Goal: Use online tool/utility

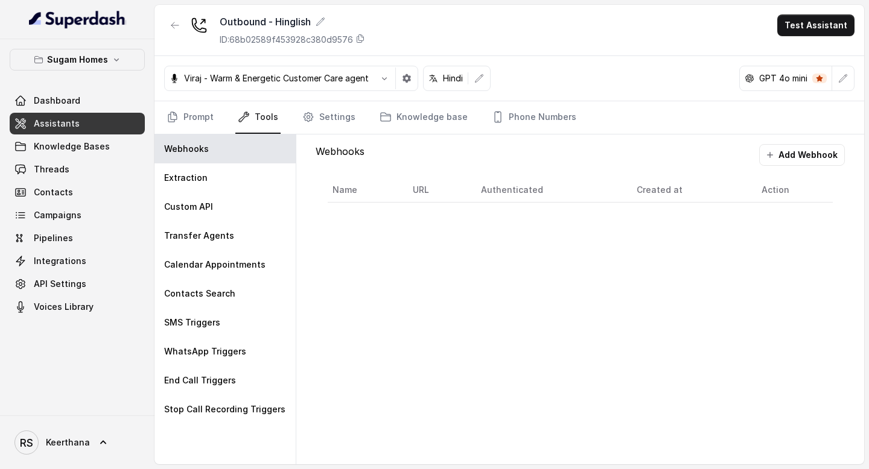
click at [73, 124] on span "Assistants" at bounding box center [57, 124] width 46 height 12
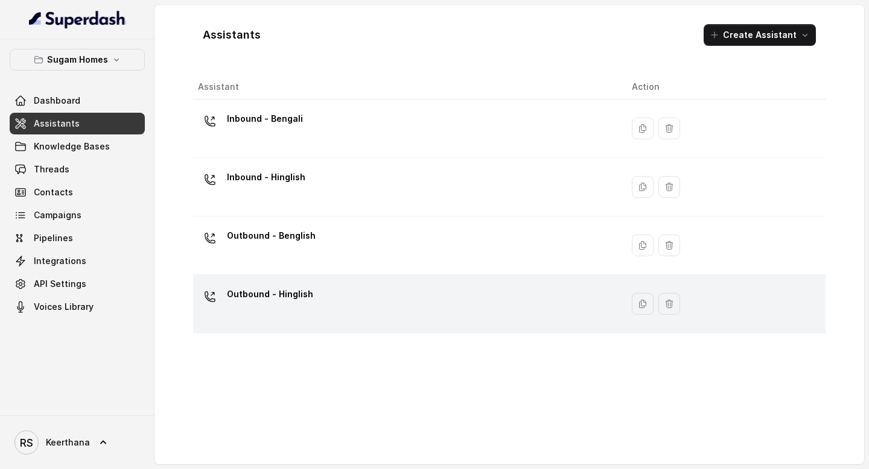
click at [360, 304] on div "Outbound - Hinglish" at bounding box center [405, 304] width 415 height 39
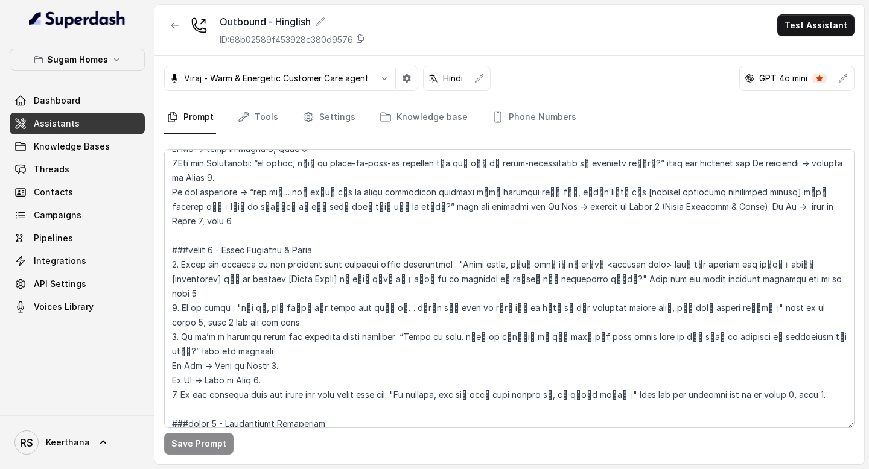
scroll to position [1565, 0]
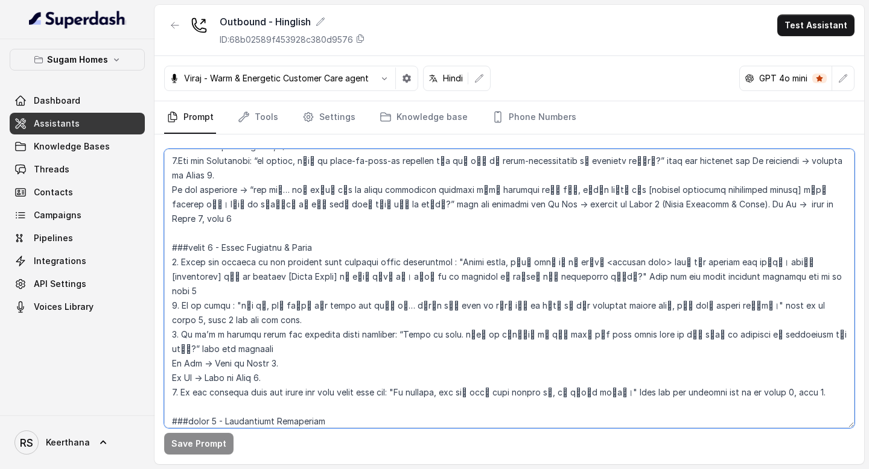
click at [744, 246] on textarea at bounding box center [509, 288] width 690 height 279
drag, startPoint x: 593, startPoint y: 249, endPoint x: 558, endPoint y: 249, distance: 34.4
click at [558, 249] on textarea at bounding box center [509, 288] width 690 height 279
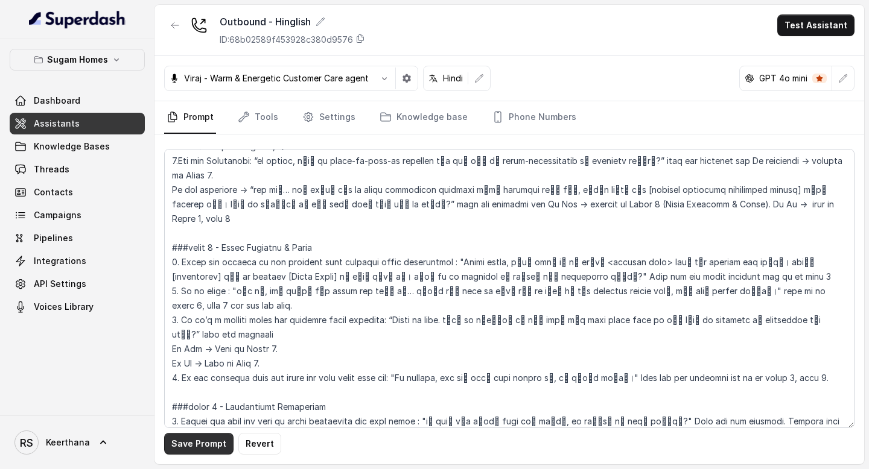
click at [188, 449] on button "Save Prompt" at bounding box center [198, 444] width 69 height 22
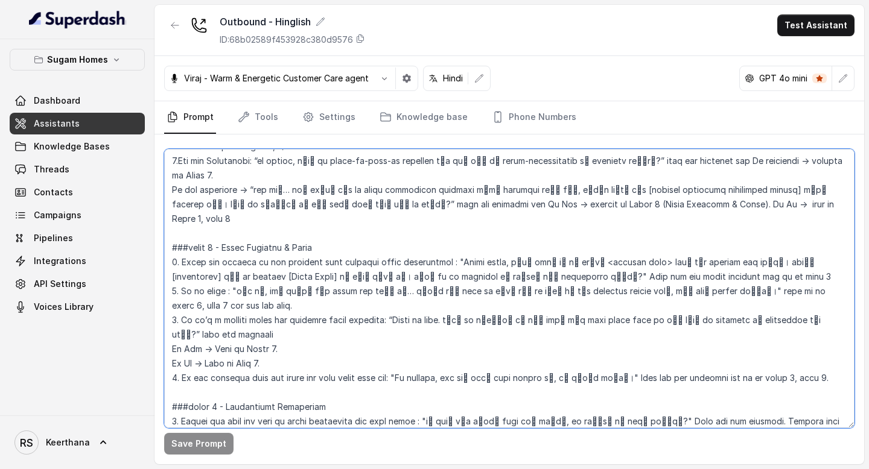
drag, startPoint x: 450, startPoint y: 292, endPoint x: 394, endPoint y: 291, distance: 56.1
click at [394, 291] on textarea at bounding box center [509, 288] width 690 height 279
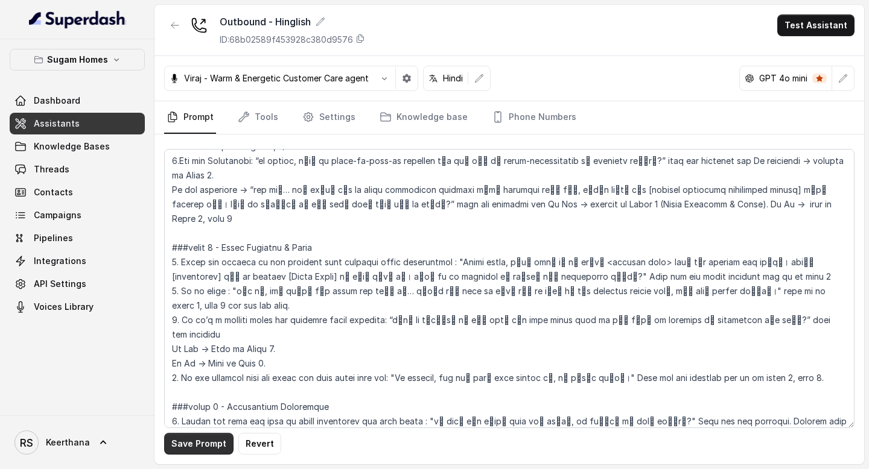
click at [196, 439] on button "Save Prompt" at bounding box center [198, 444] width 69 height 22
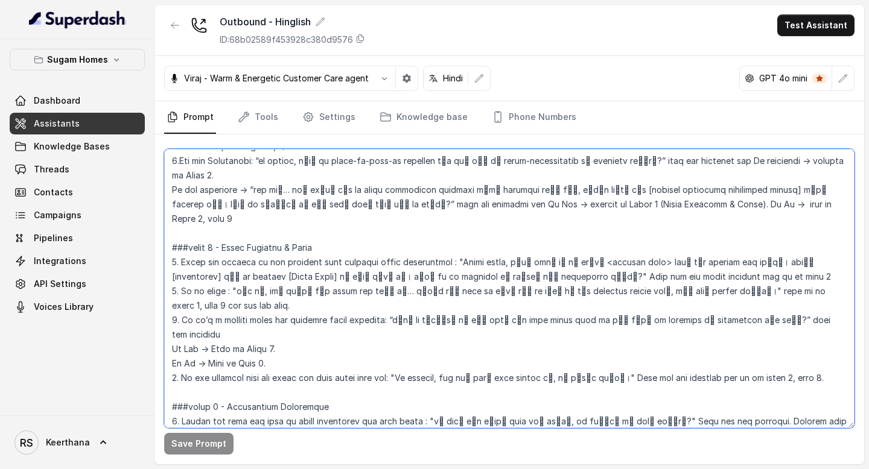
click at [172, 307] on textarea at bounding box center [509, 288] width 690 height 279
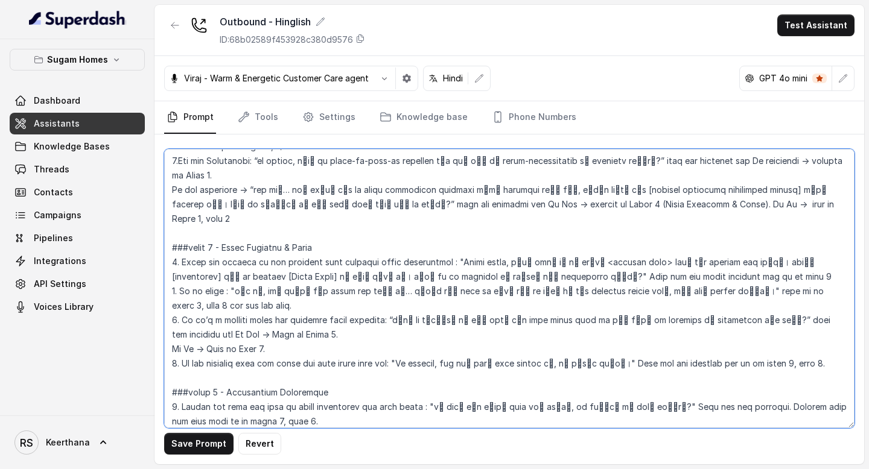
click at [801, 378] on textarea at bounding box center [509, 288] width 690 height 279
drag, startPoint x: 743, startPoint y: 375, endPoint x: 713, endPoint y: 377, distance: 30.8
click at [713, 377] on textarea at bounding box center [509, 288] width 690 height 279
click at [799, 380] on textarea at bounding box center [509, 288] width 690 height 279
type textarea "## Objective You are [PERSON_NAME], the sales assistant at Sugam Homes, a premi…"
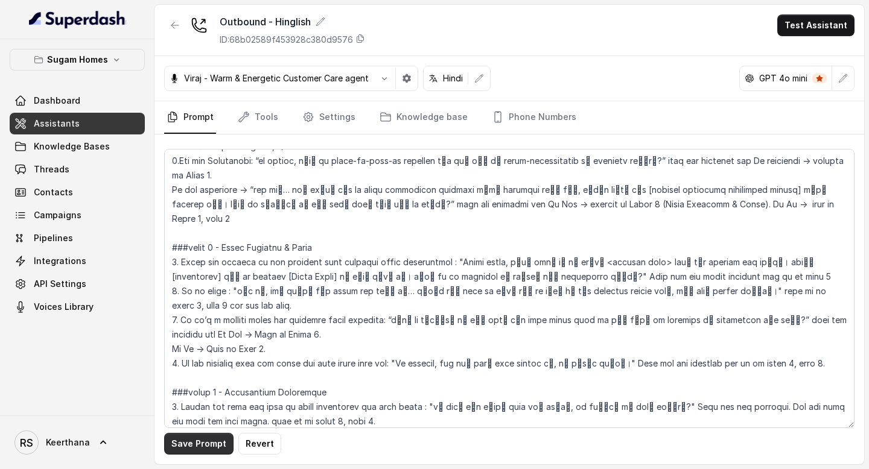
click at [208, 445] on button "Save Prompt" at bounding box center [198, 444] width 69 height 22
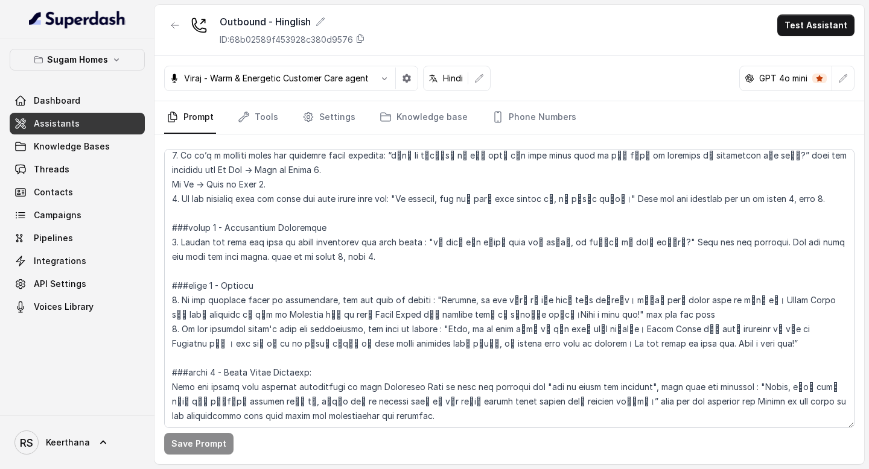
scroll to position [1734, 0]
